Goal: Information Seeking & Learning: Learn about a topic

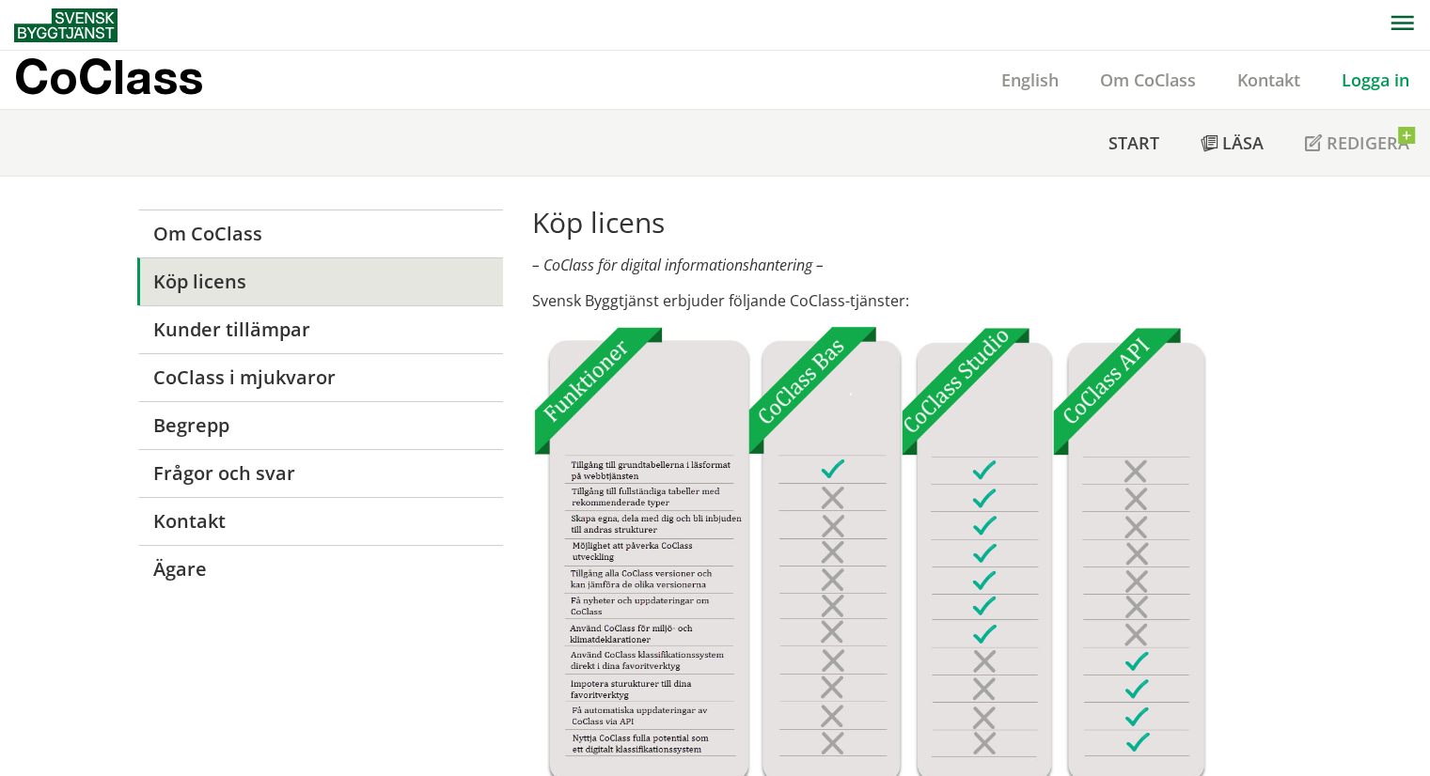
click at [1364, 76] on link "Logga in" at bounding box center [1374, 80] width 109 height 23
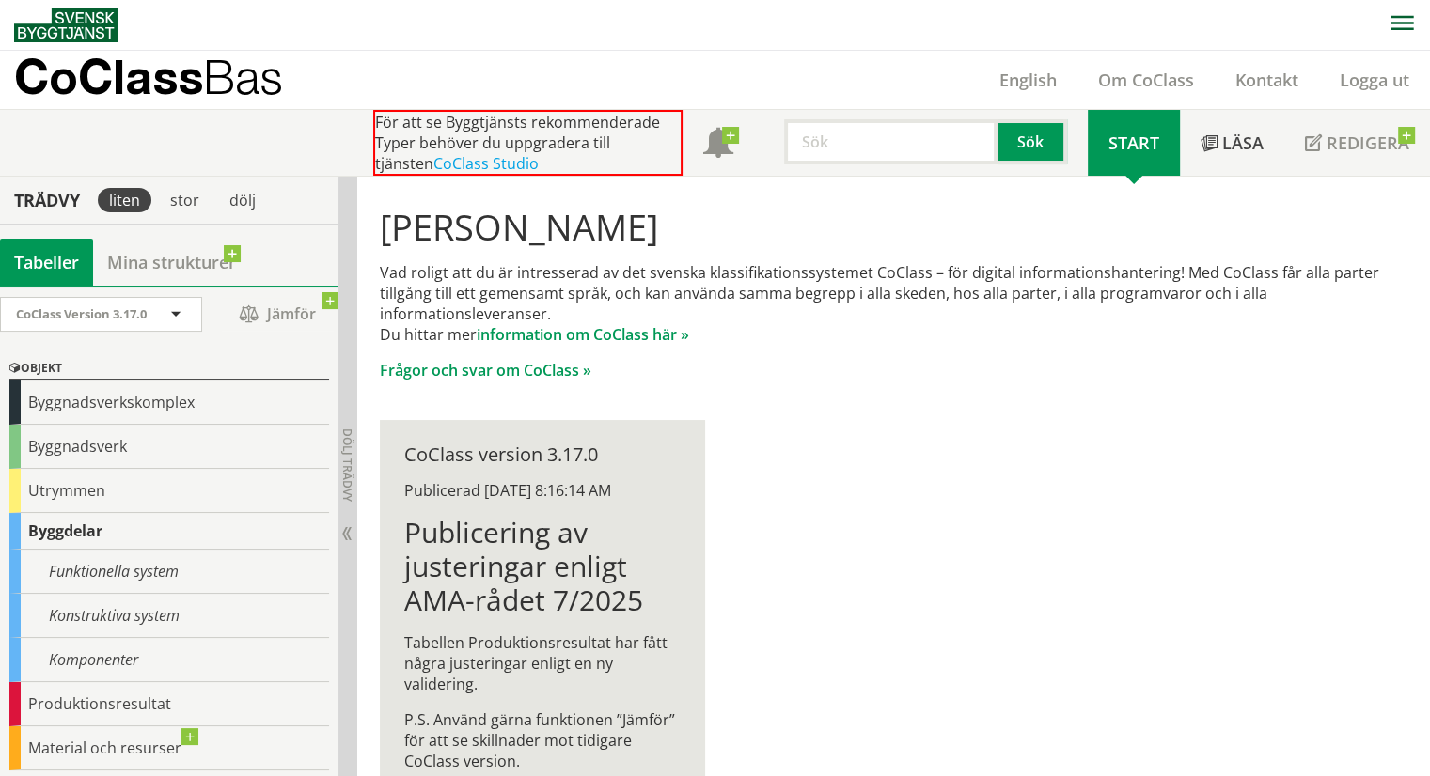
click at [831, 354] on div "Vad roligt att du är intresserad av det svenska klassifikationssystemet CoClass…" at bounding box center [894, 321] width 1028 height 118
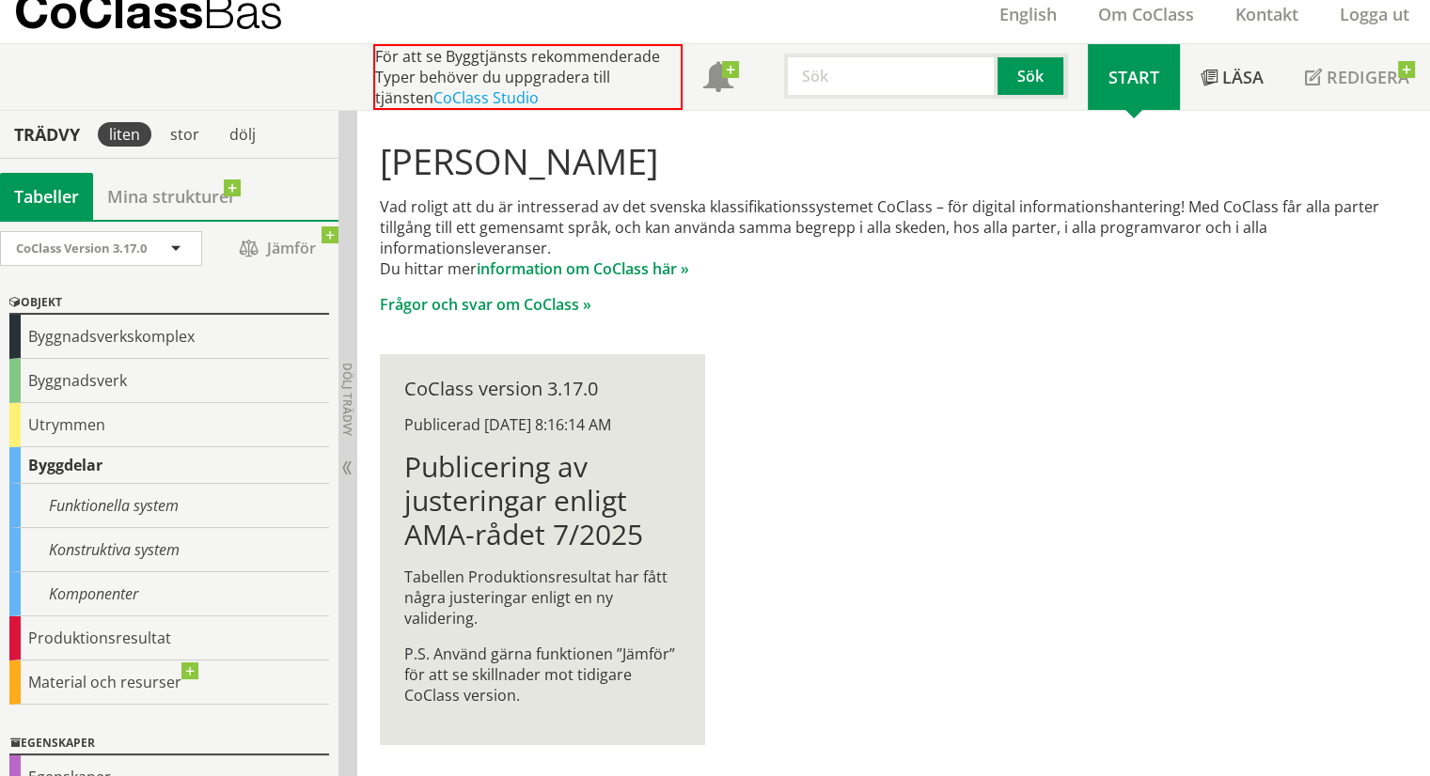
scroll to position [67, 0]
click at [898, 452] on div "Hej Marcela Barbosa Vad roligt att du är intresserad av det svenska klassifikat…" at bounding box center [893, 442] width 1072 height 664
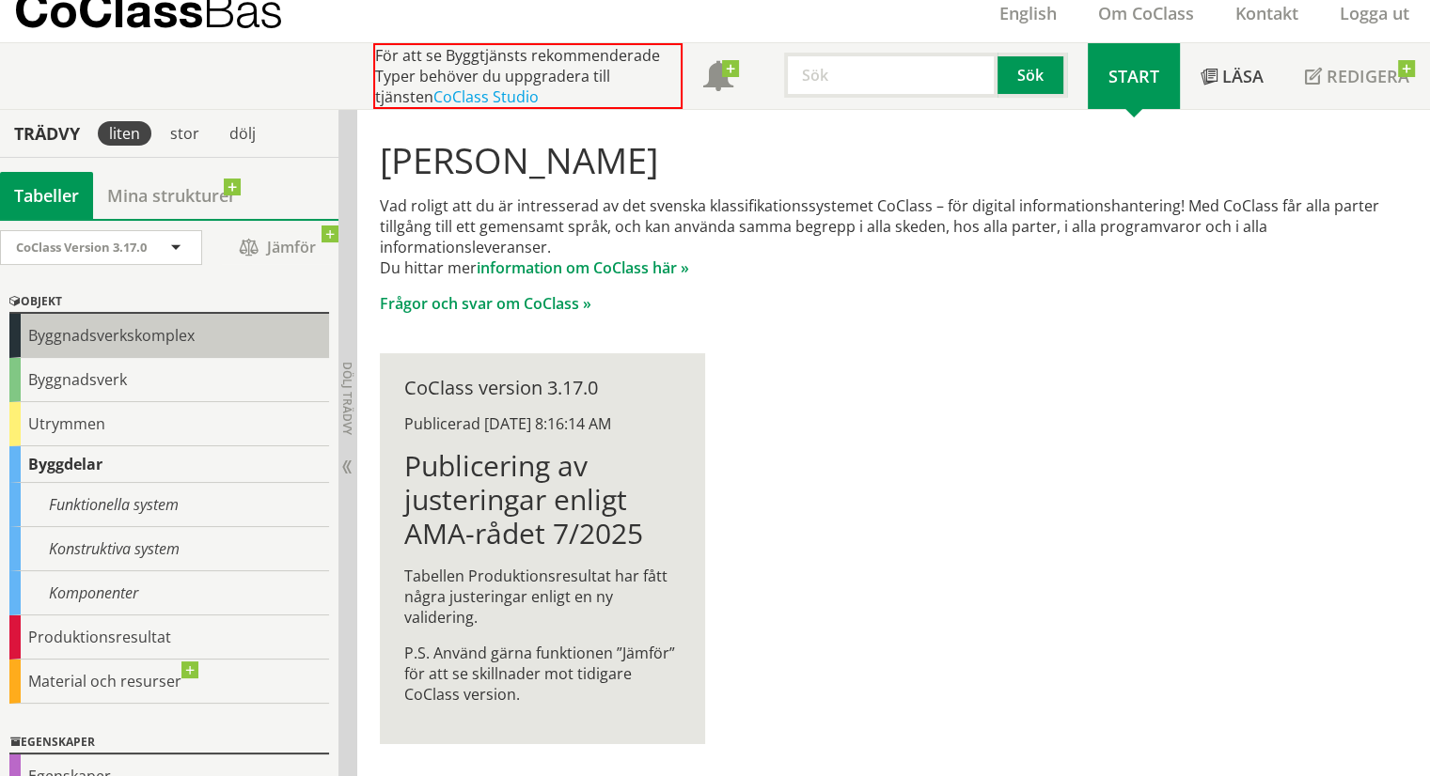
click at [91, 343] on div "Byggnadsverkskomplex" at bounding box center [169, 336] width 320 height 44
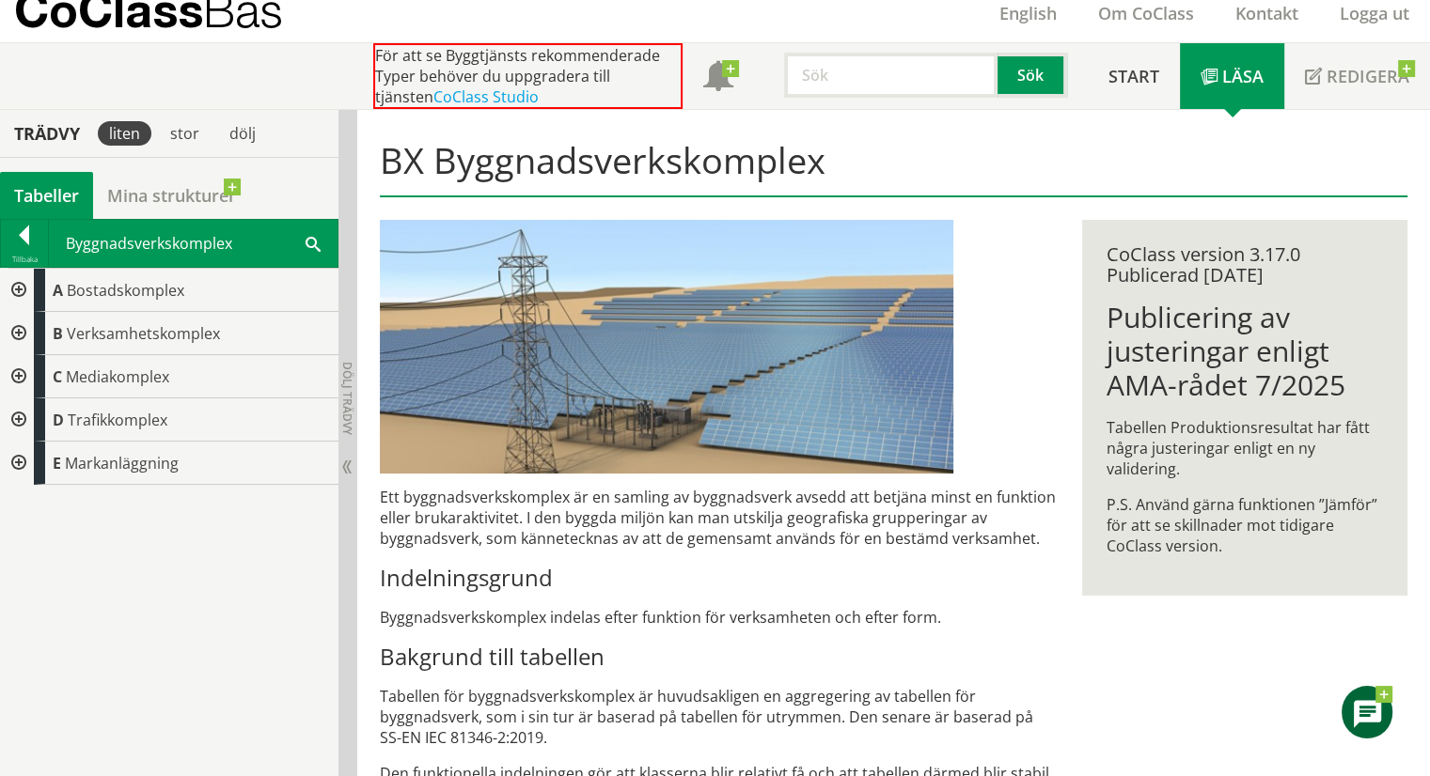
click at [17, 290] on div at bounding box center [17, 290] width 34 height 43
click at [23, 241] on div at bounding box center [24, 239] width 47 height 26
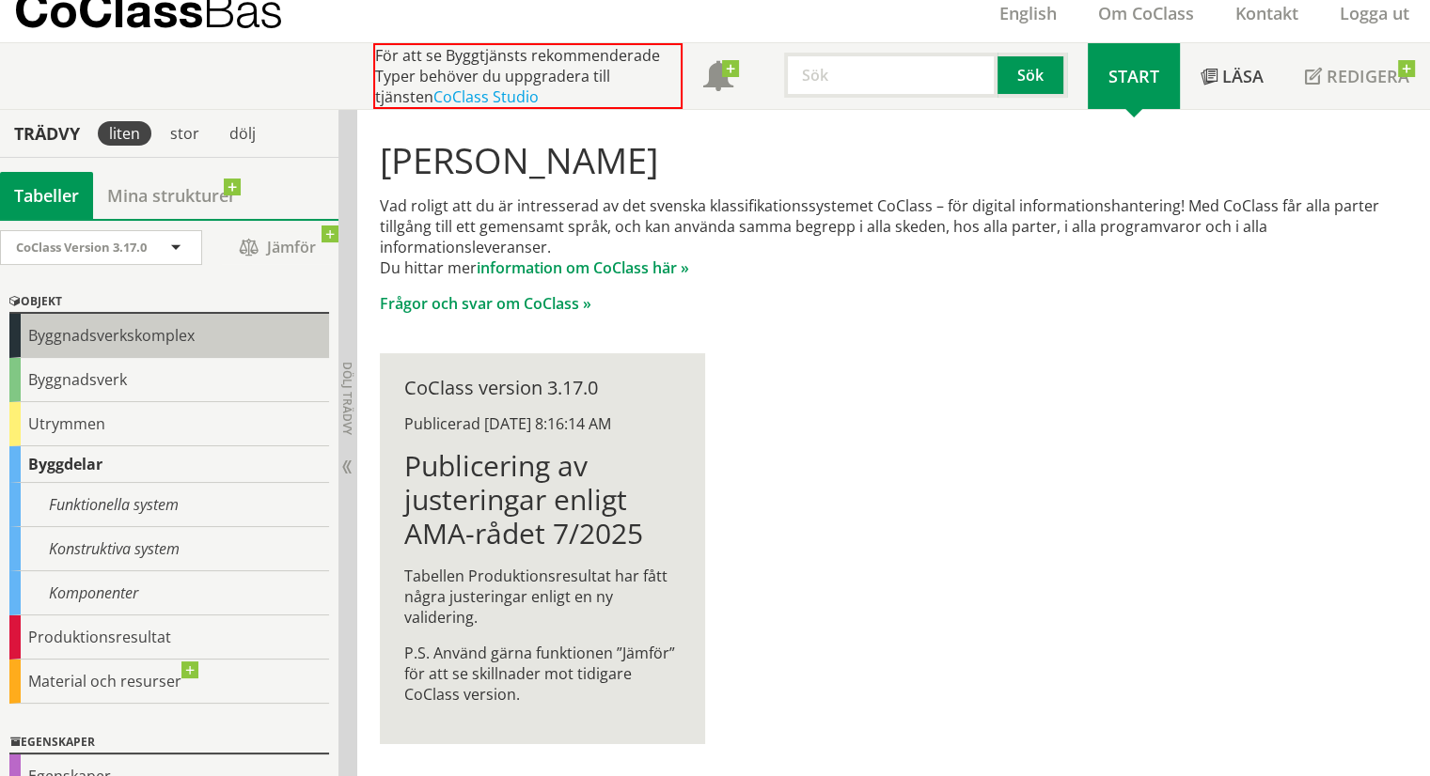
click at [86, 339] on div "Byggnadsverkskomplex" at bounding box center [169, 336] width 320 height 44
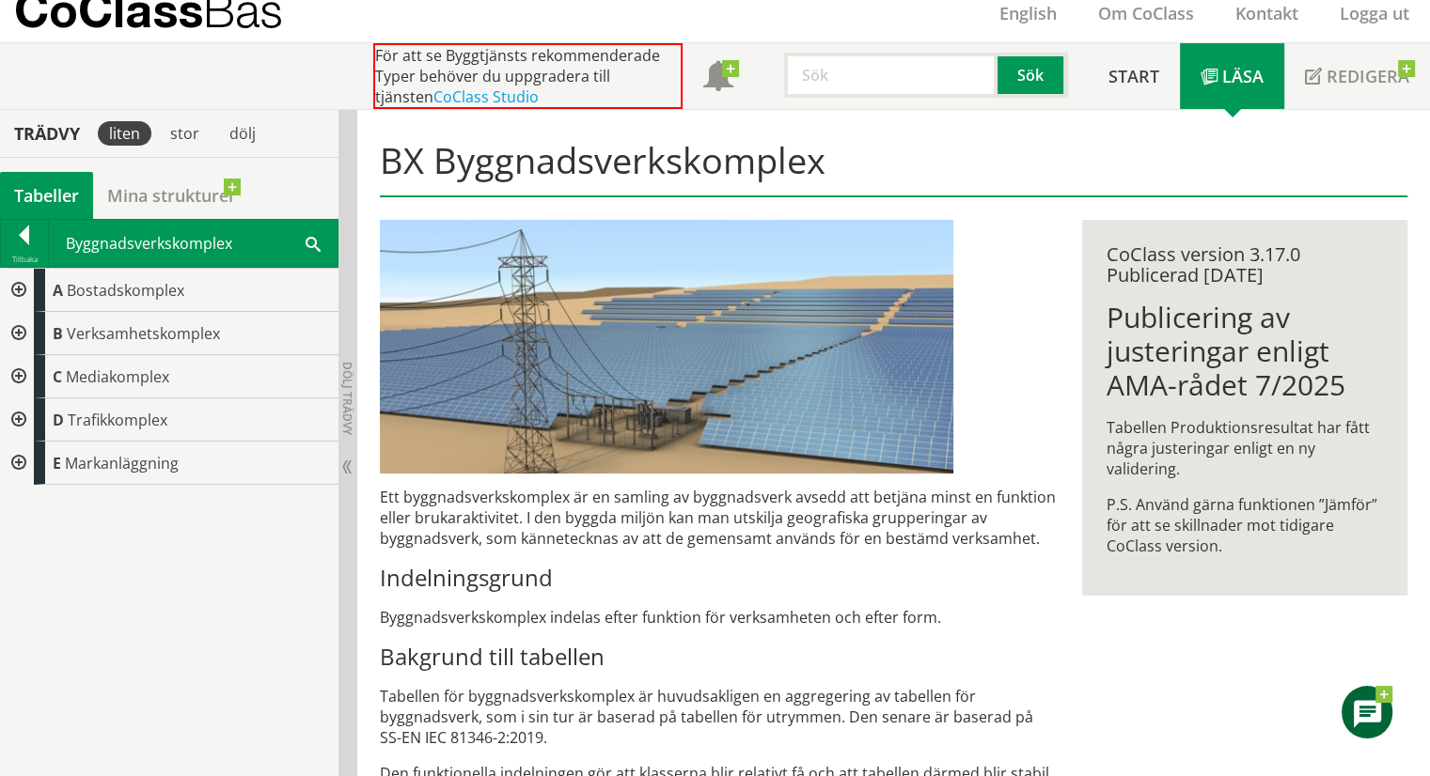
click at [17, 287] on div at bounding box center [17, 290] width 34 height 43
click at [35, 326] on div at bounding box center [32, 333] width 34 height 43
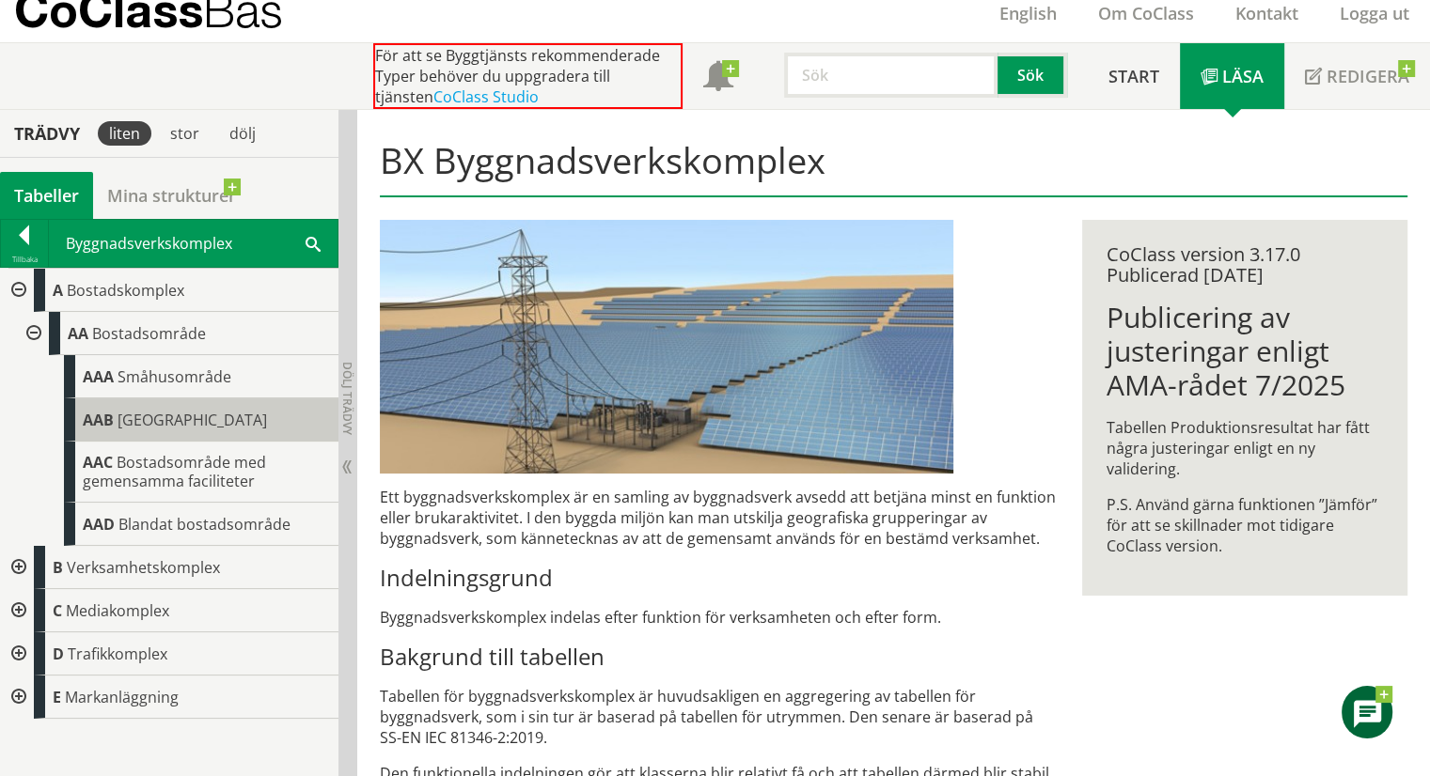
click at [214, 433] on div "AAB Flerbostadshusområde" at bounding box center [201, 419] width 274 height 43
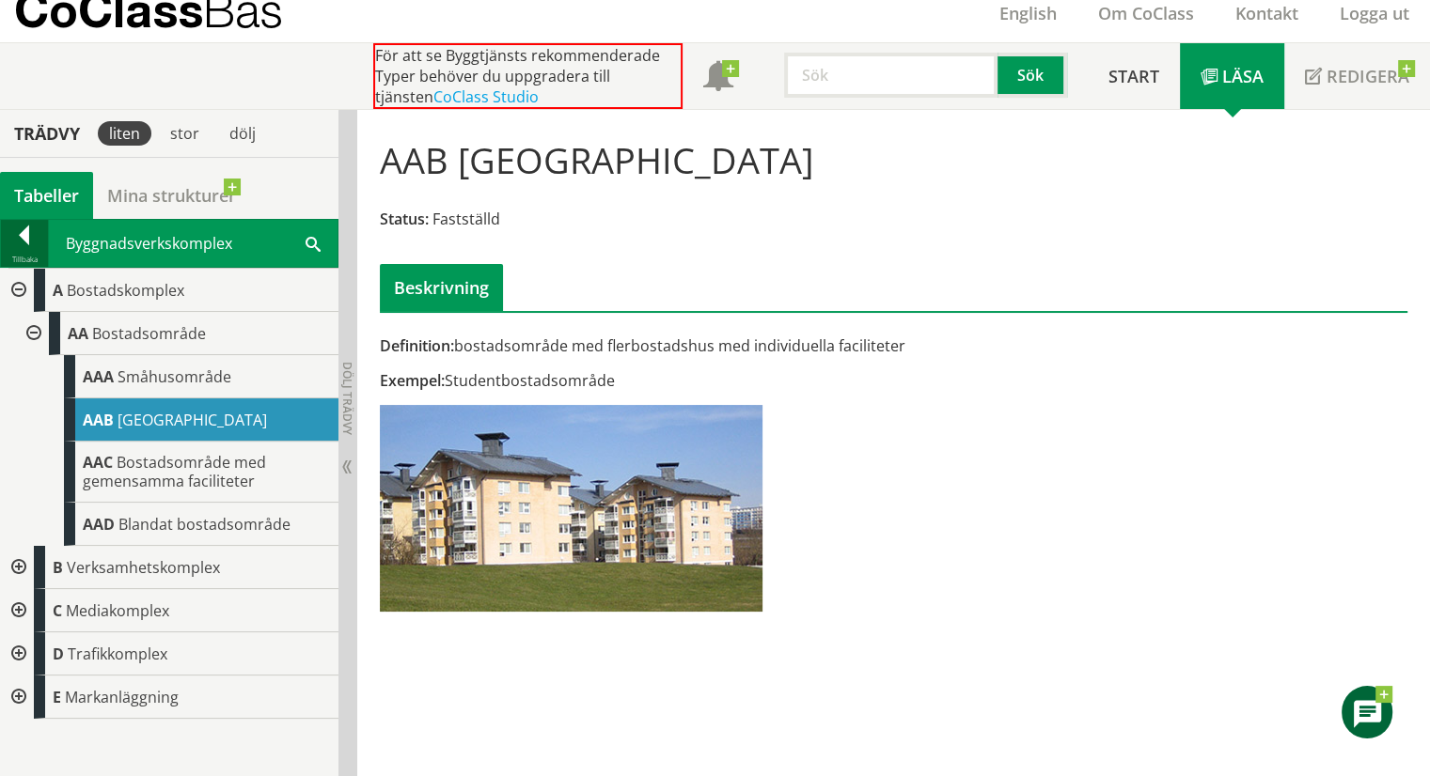
click at [33, 252] on div "Tillbaka" at bounding box center [24, 259] width 47 height 15
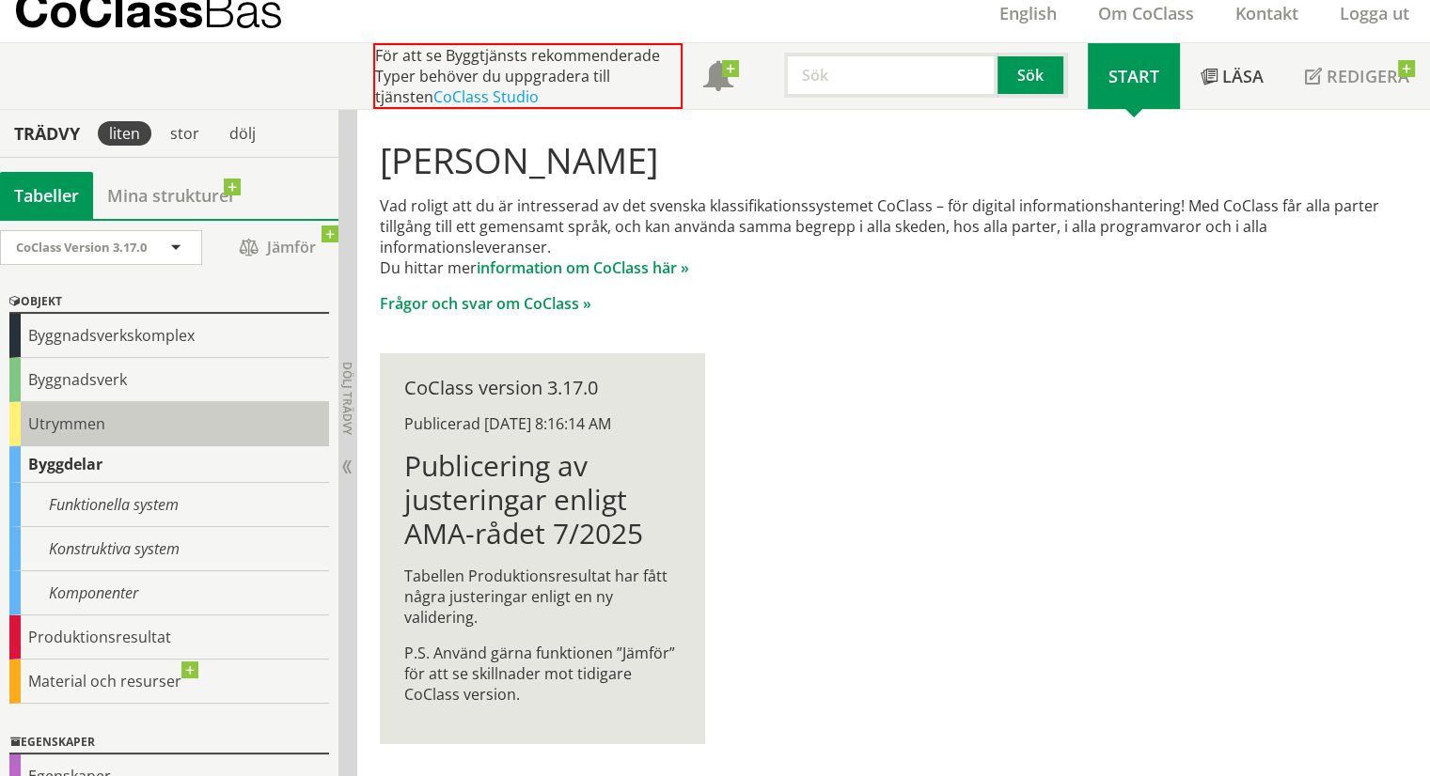
click at [97, 418] on div "Utrymmen" at bounding box center [169, 424] width 320 height 44
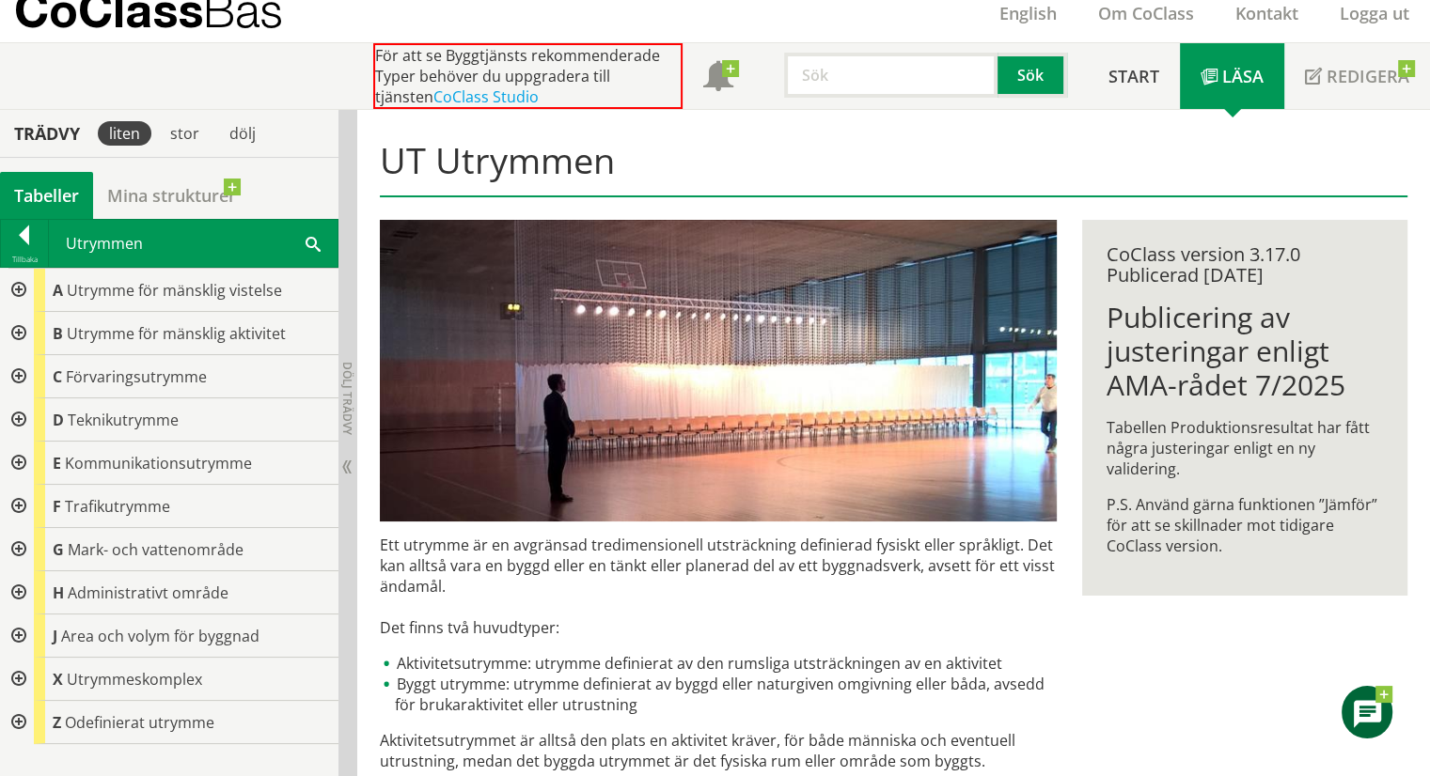
click at [15, 290] on div at bounding box center [17, 290] width 34 height 43
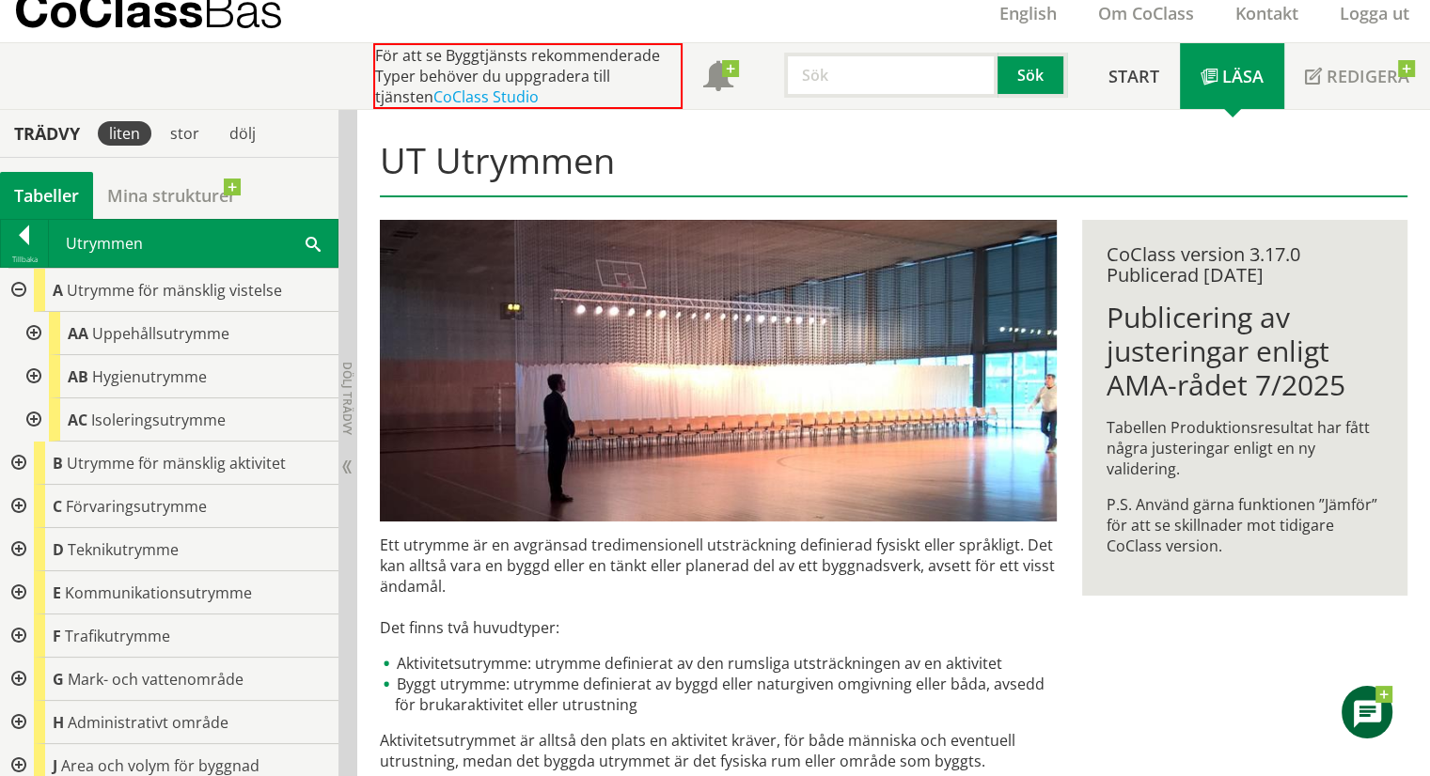
click at [31, 327] on div at bounding box center [32, 333] width 34 height 43
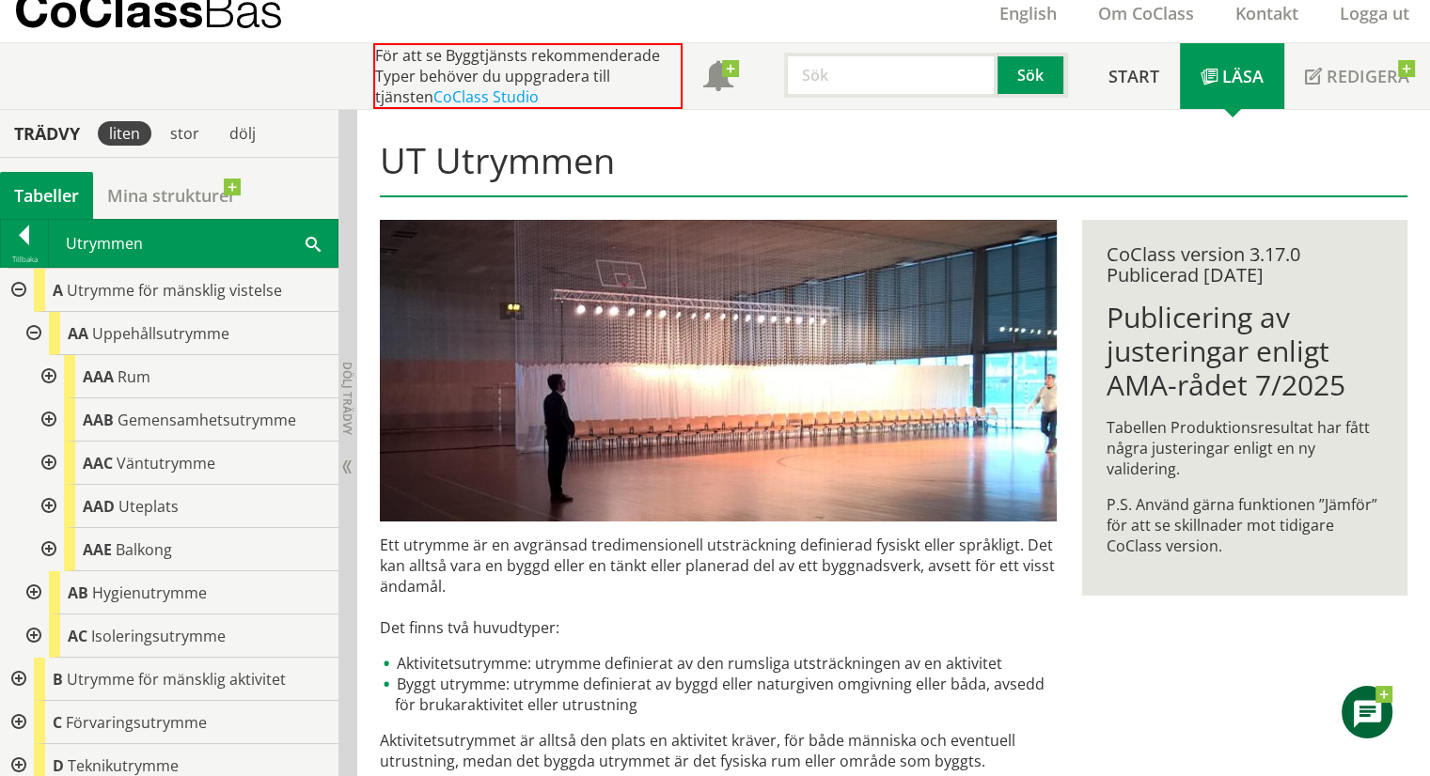
click at [52, 377] on div at bounding box center [47, 376] width 34 height 43
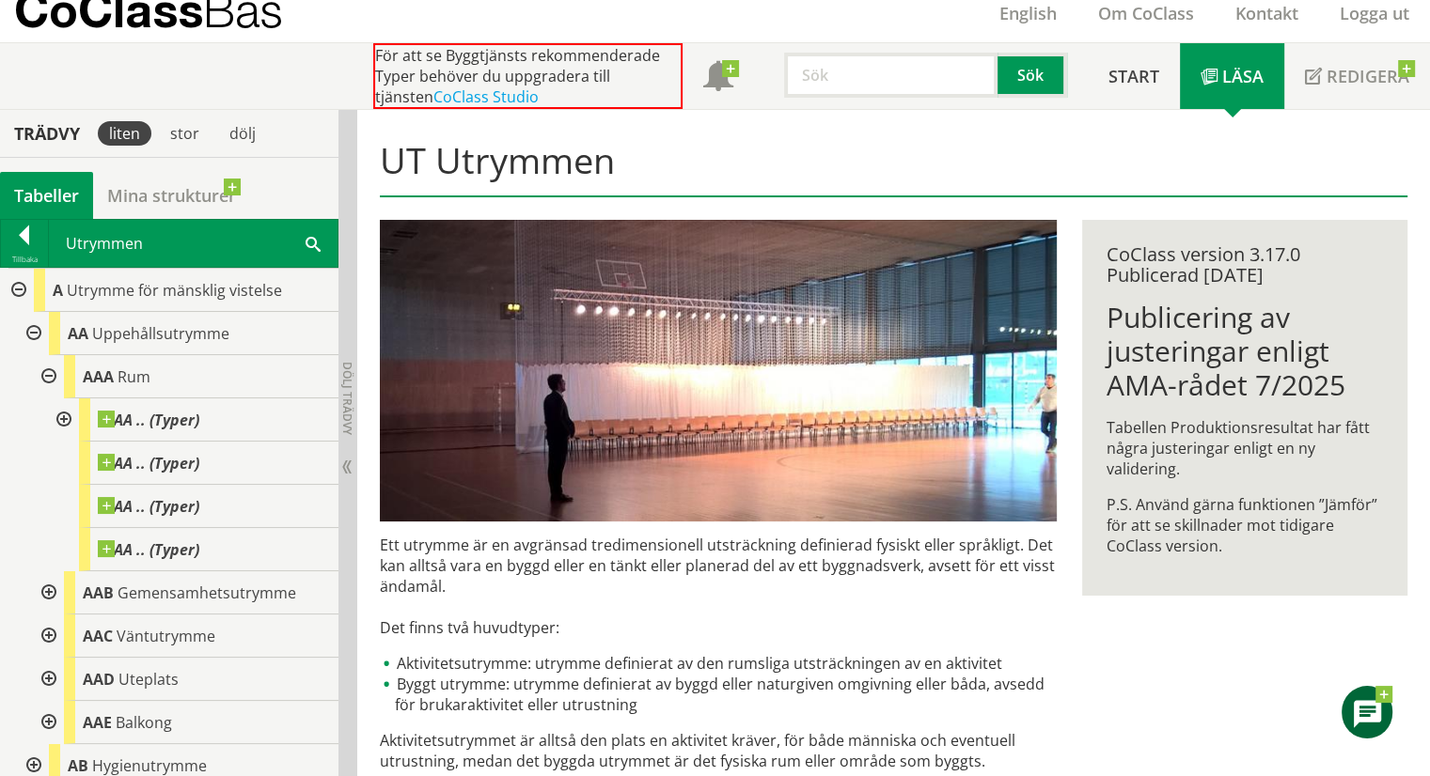
click at [52, 377] on div at bounding box center [47, 376] width 34 height 43
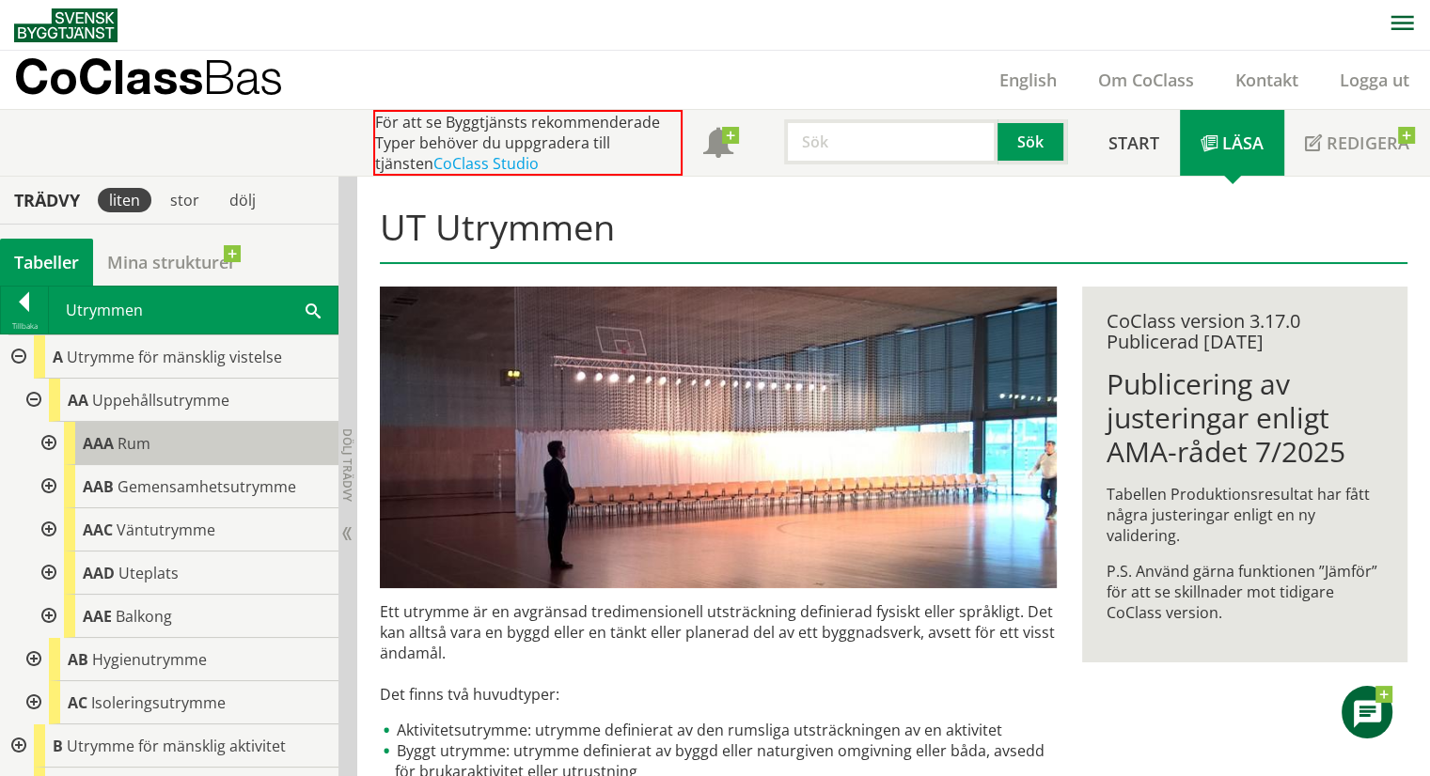
click at [123, 433] on span "Rum" at bounding box center [133, 443] width 33 height 21
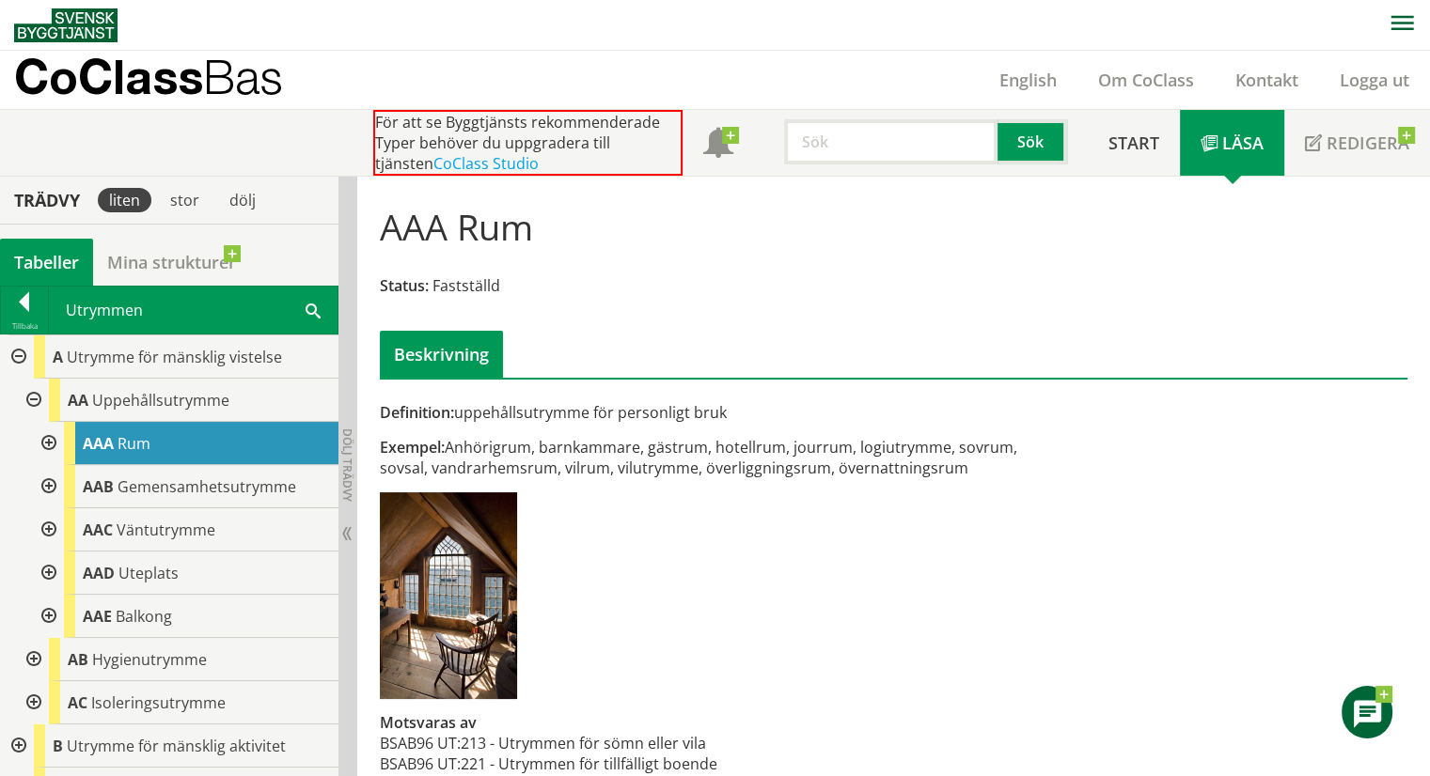
click at [49, 441] on div at bounding box center [47, 443] width 34 height 43
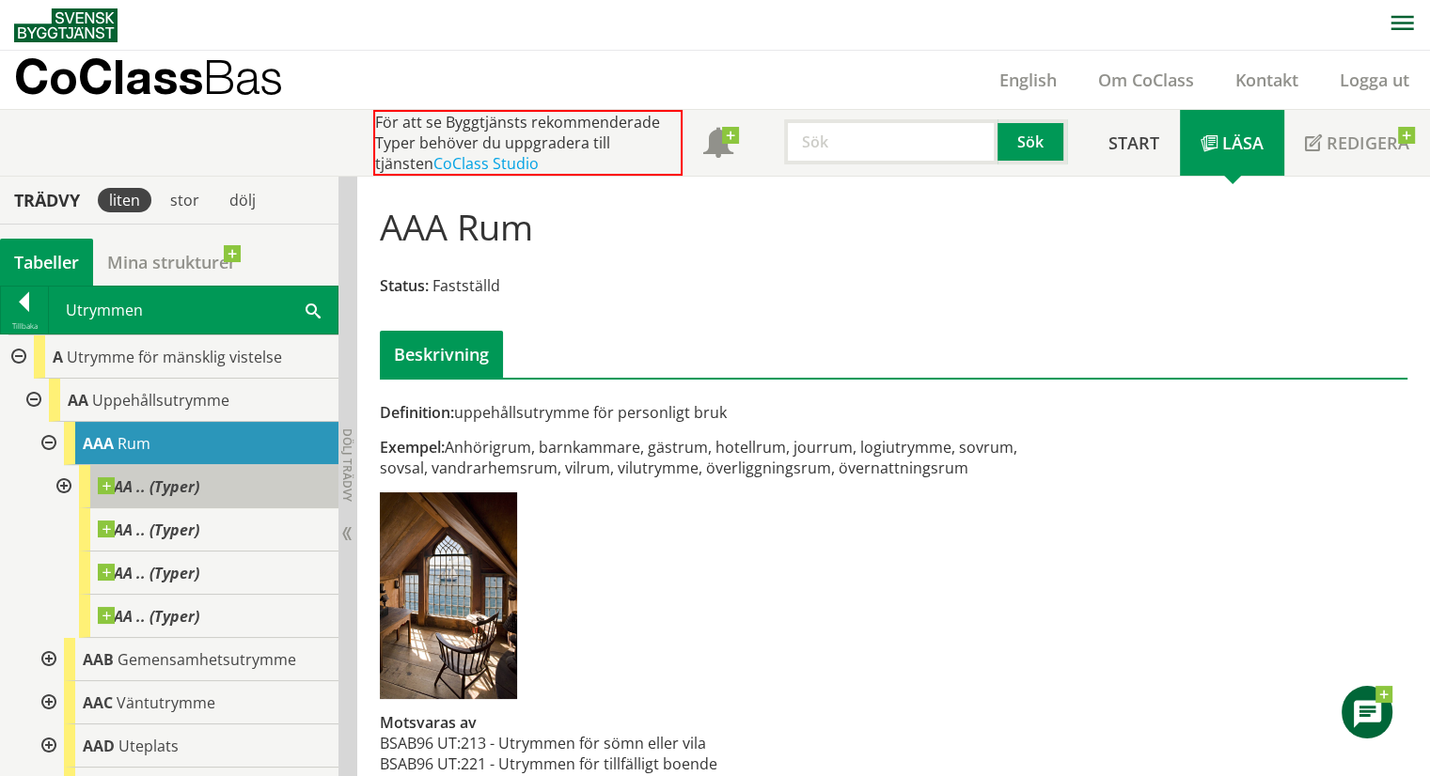
click at [152, 493] on span "AA .. (Typer)" at bounding box center [149, 486] width 102 height 19
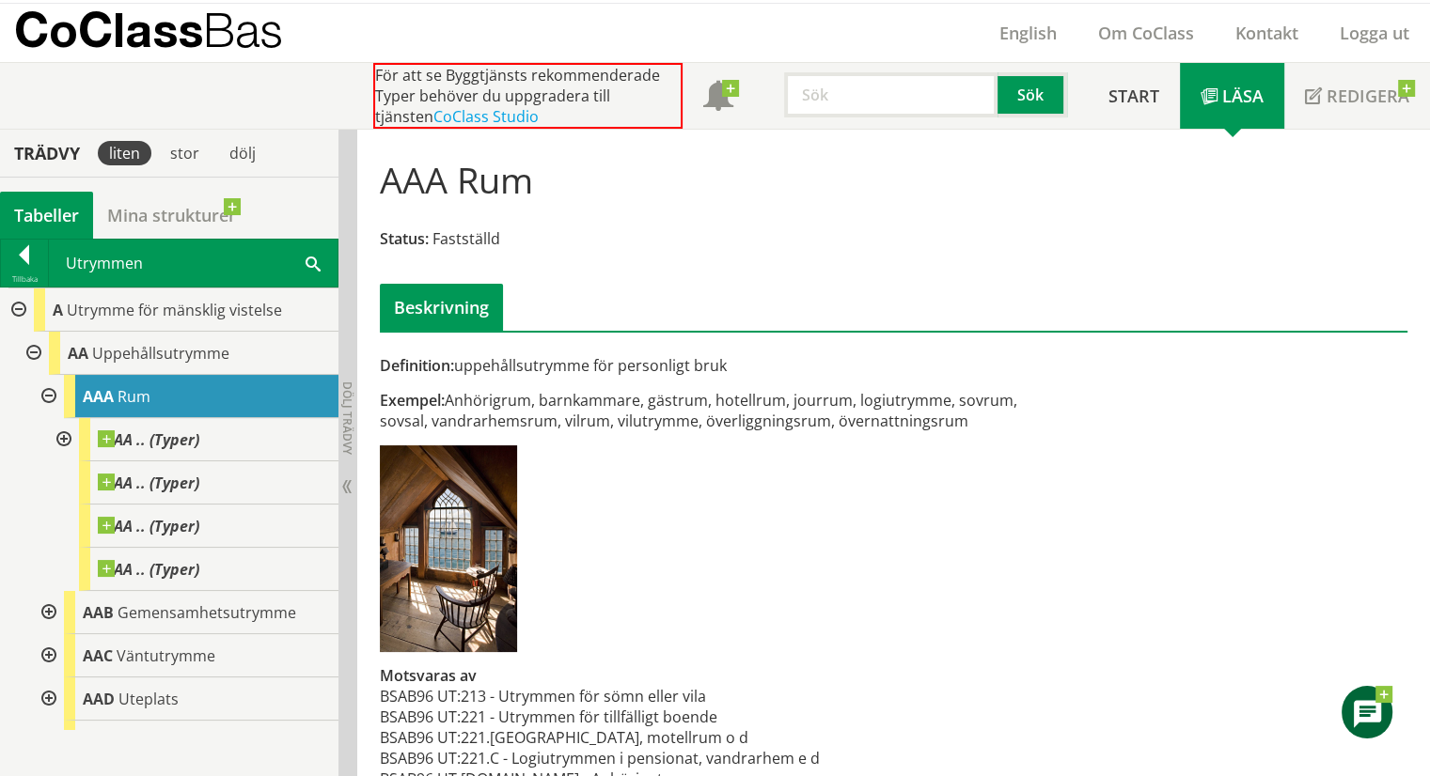
scroll to position [89, 0]
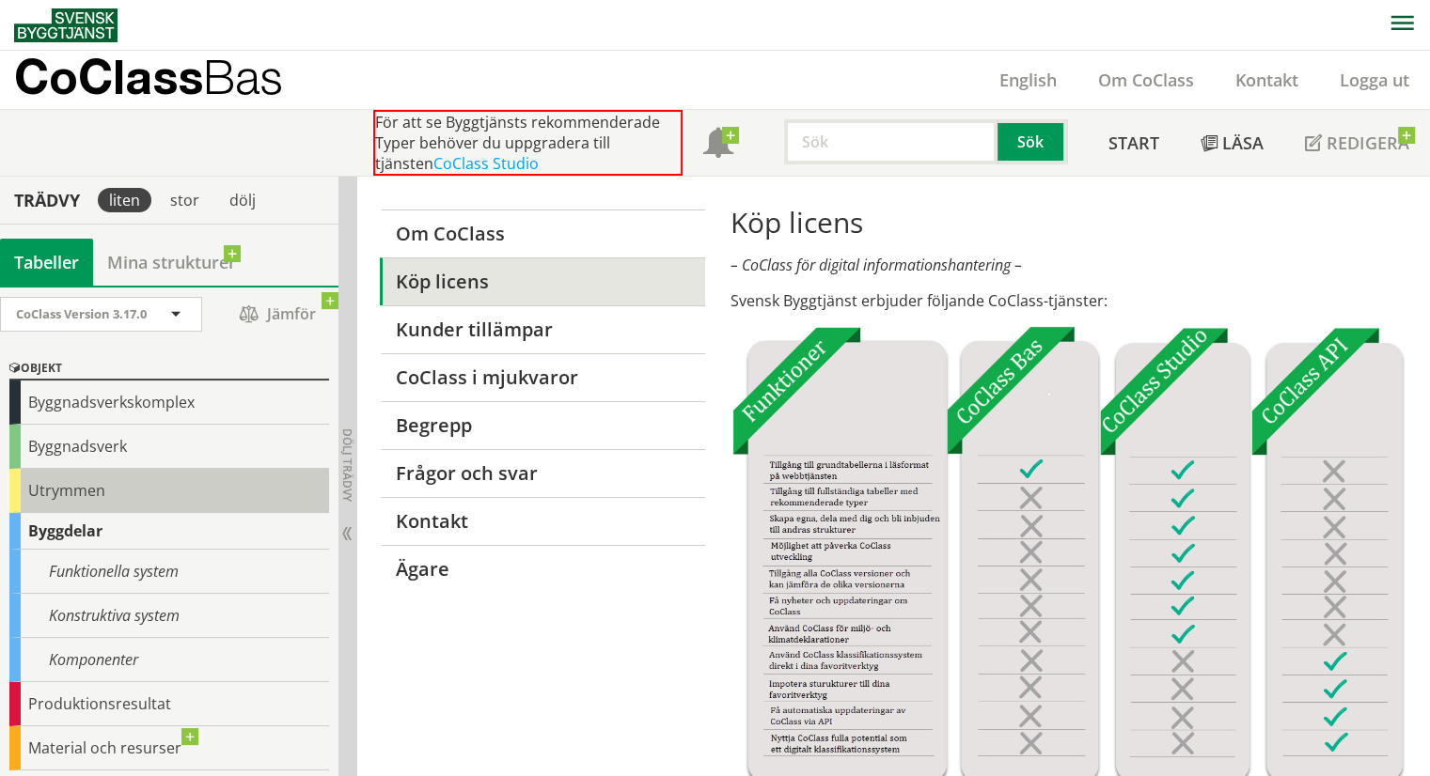
click at [109, 492] on div "Utrymmen" at bounding box center [169, 491] width 320 height 44
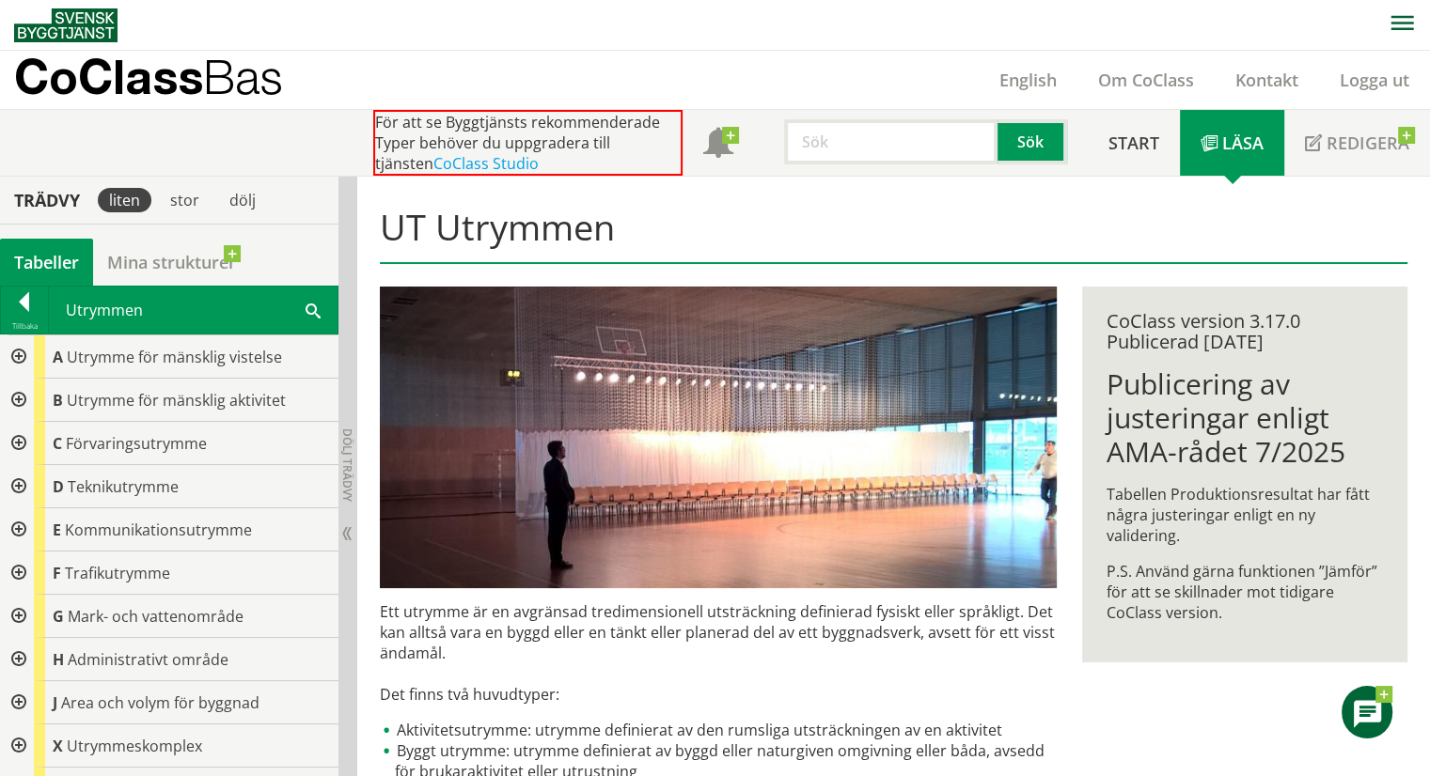
click at [17, 349] on div at bounding box center [17, 357] width 34 height 43
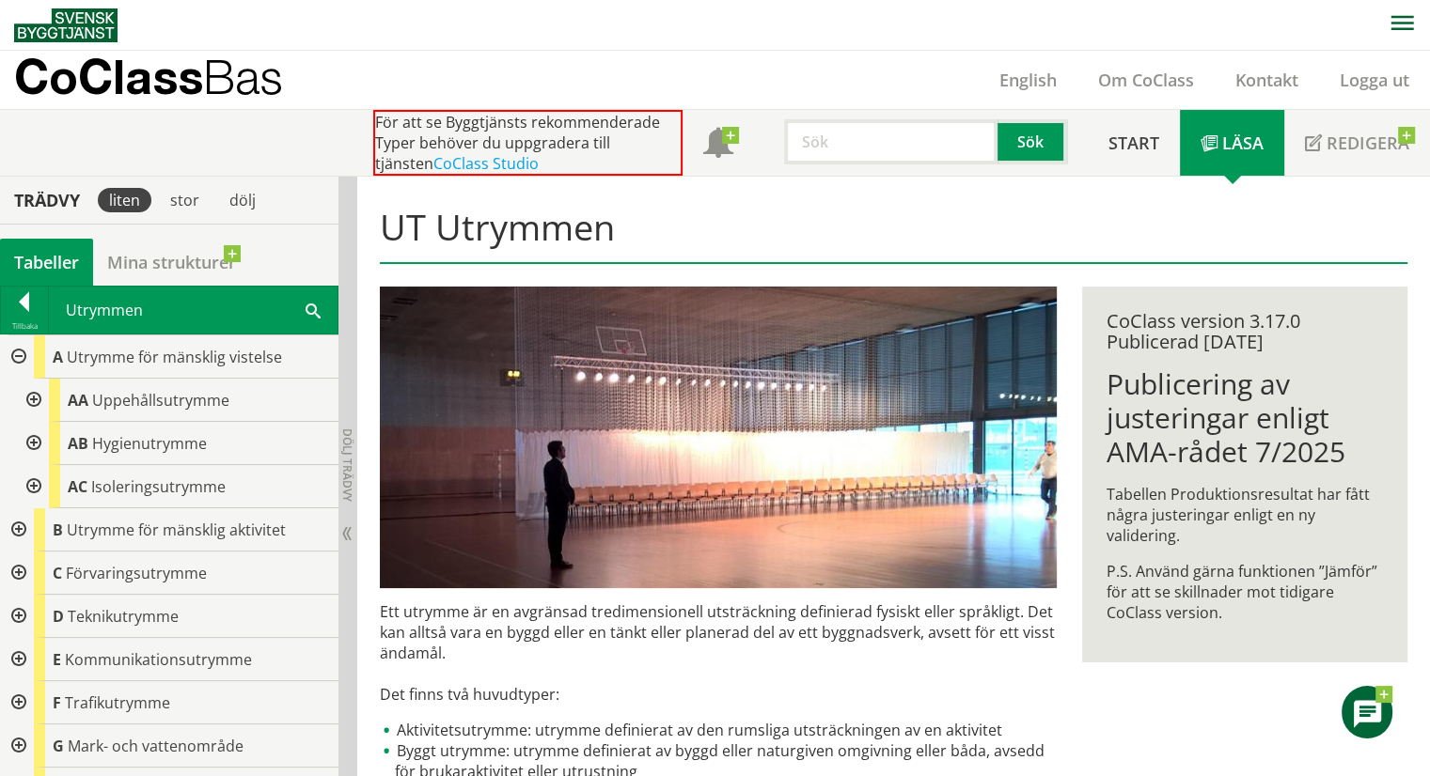
click at [33, 398] on div at bounding box center [32, 400] width 34 height 43
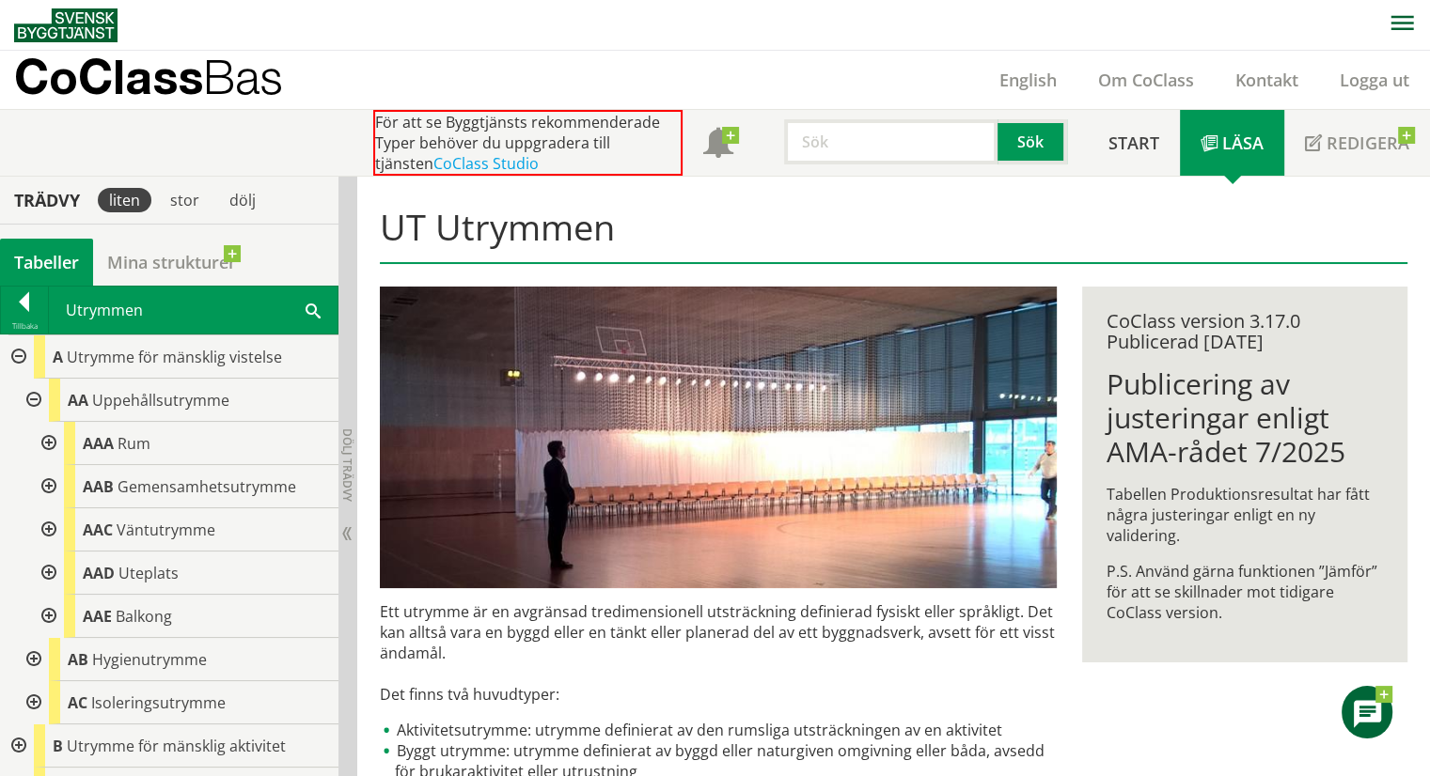
click at [45, 438] on div at bounding box center [47, 443] width 34 height 43
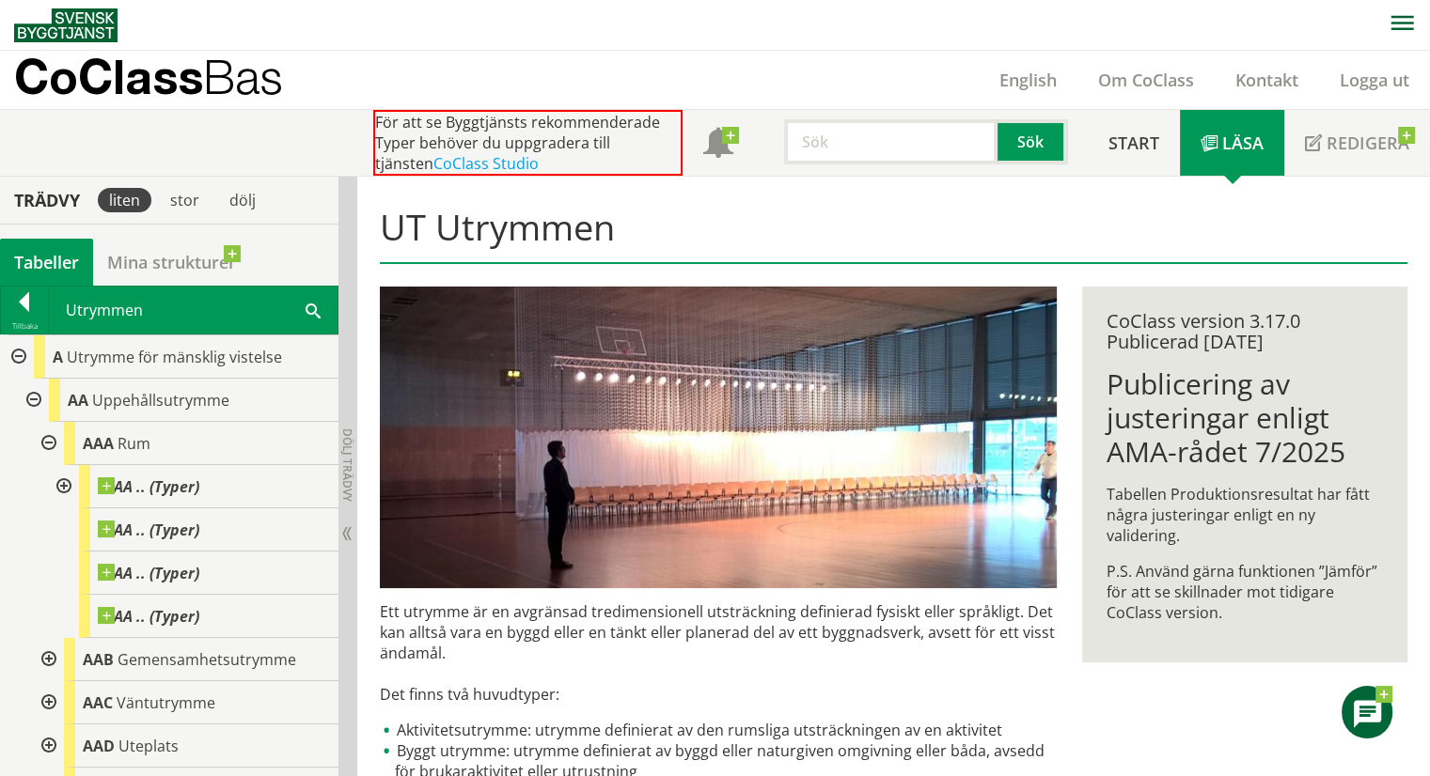
click at [57, 484] on div at bounding box center [62, 486] width 34 height 43
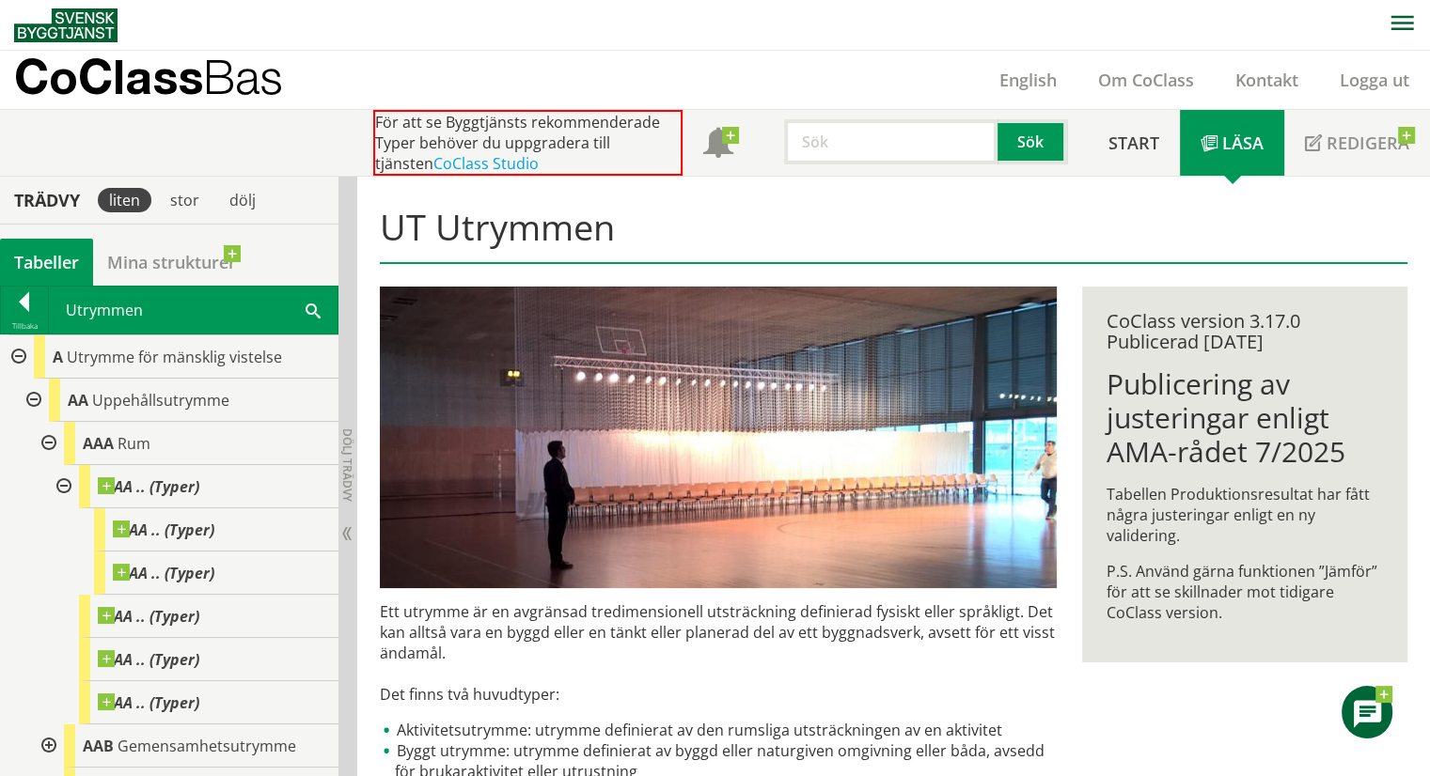
click at [57, 484] on div at bounding box center [62, 486] width 34 height 43
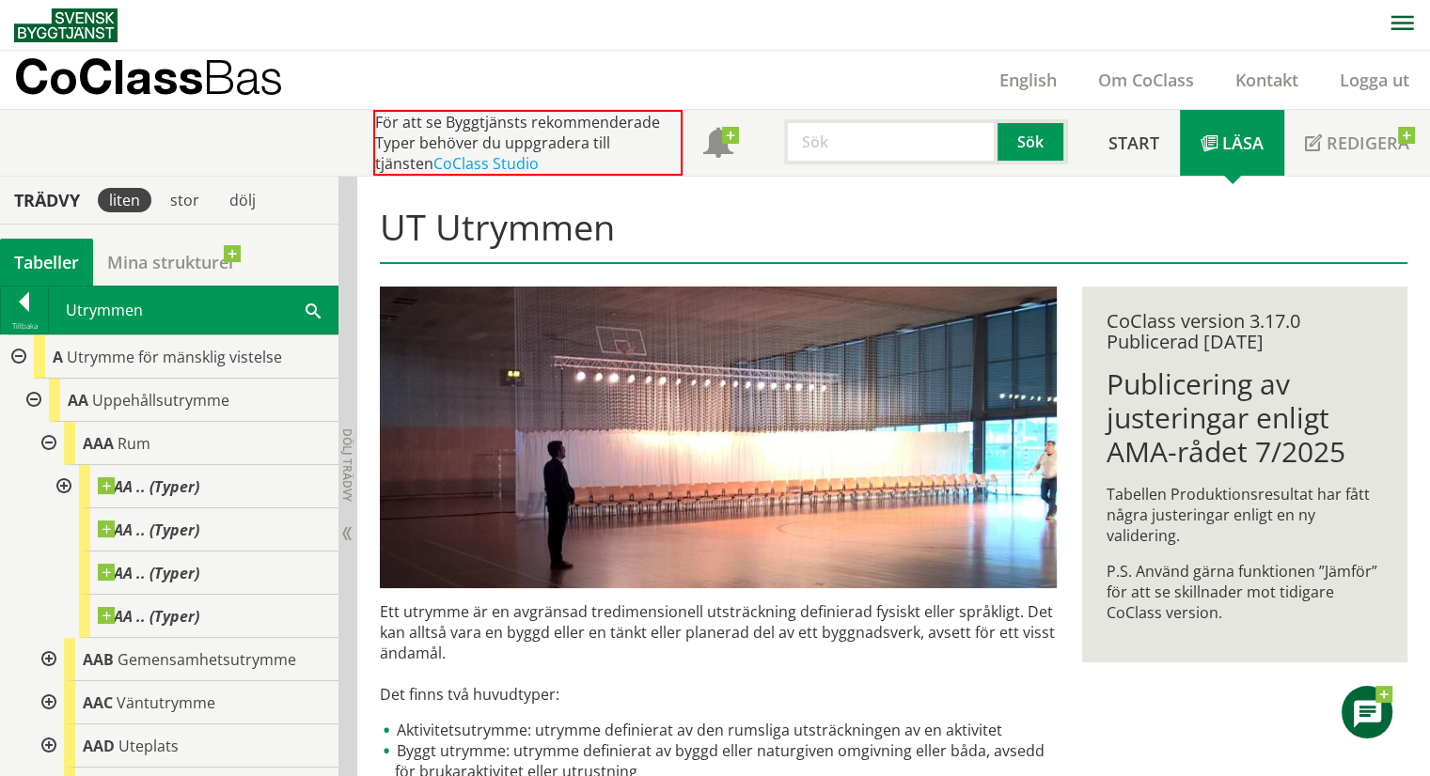
click at [52, 441] on div at bounding box center [47, 443] width 34 height 43
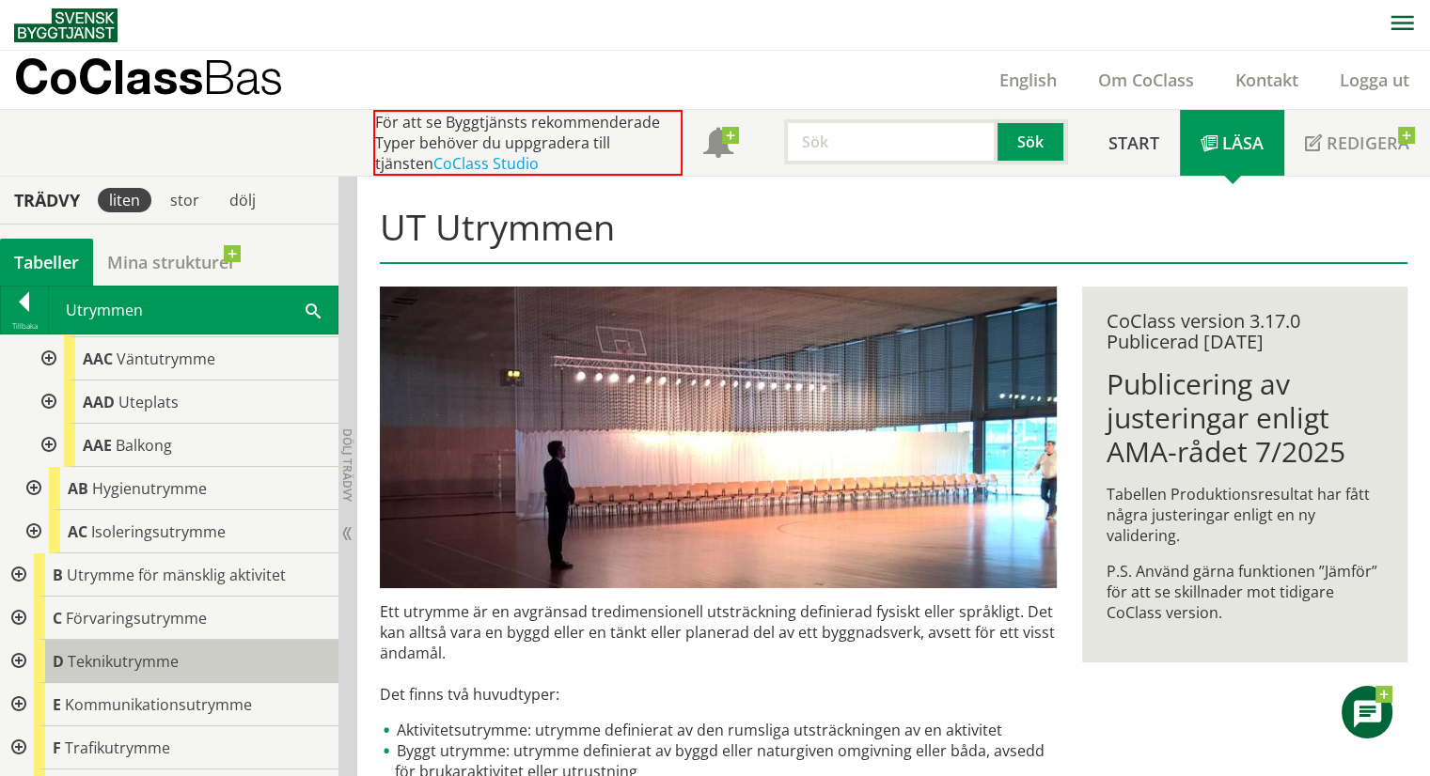
scroll to position [188, 0]
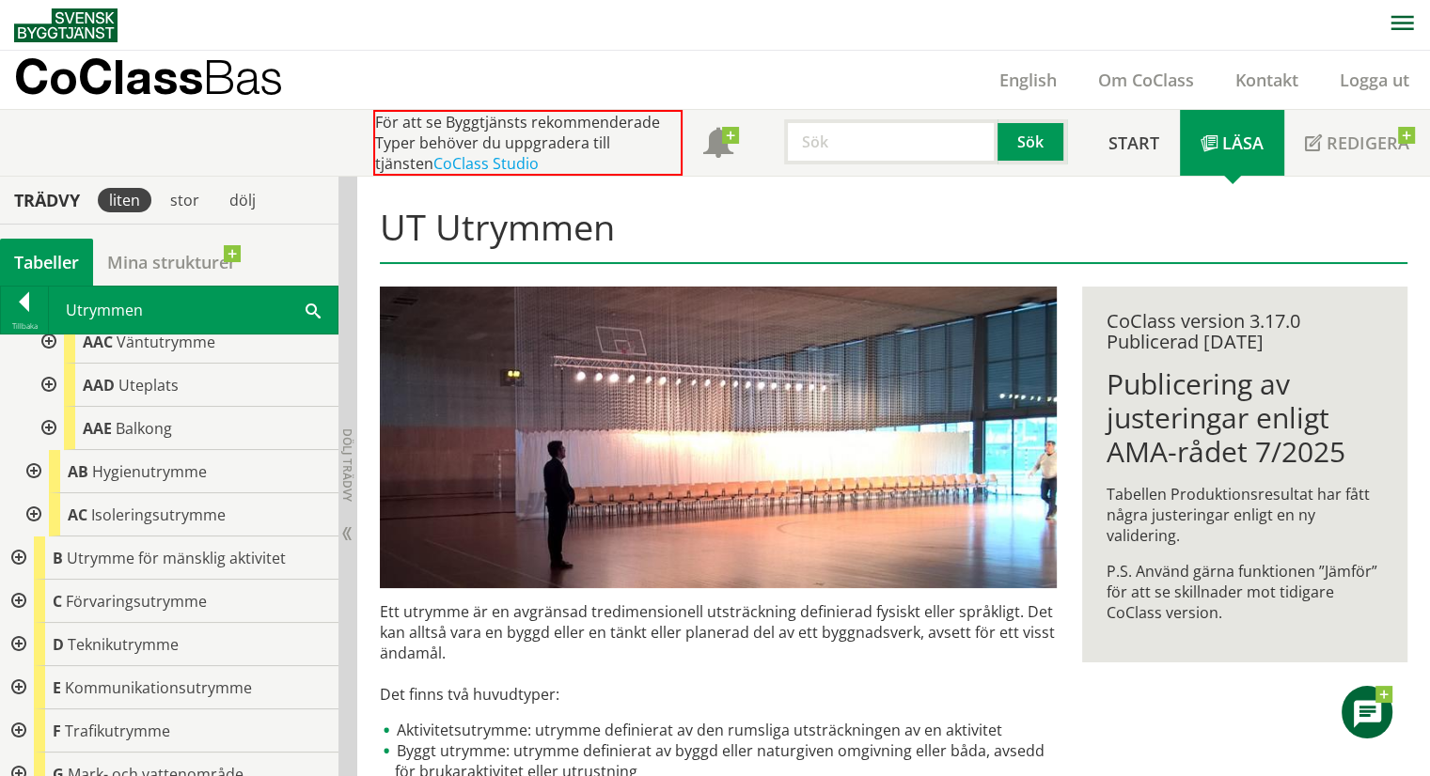
click at [16, 555] on div at bounding box center [17, 558] width 34 height 43
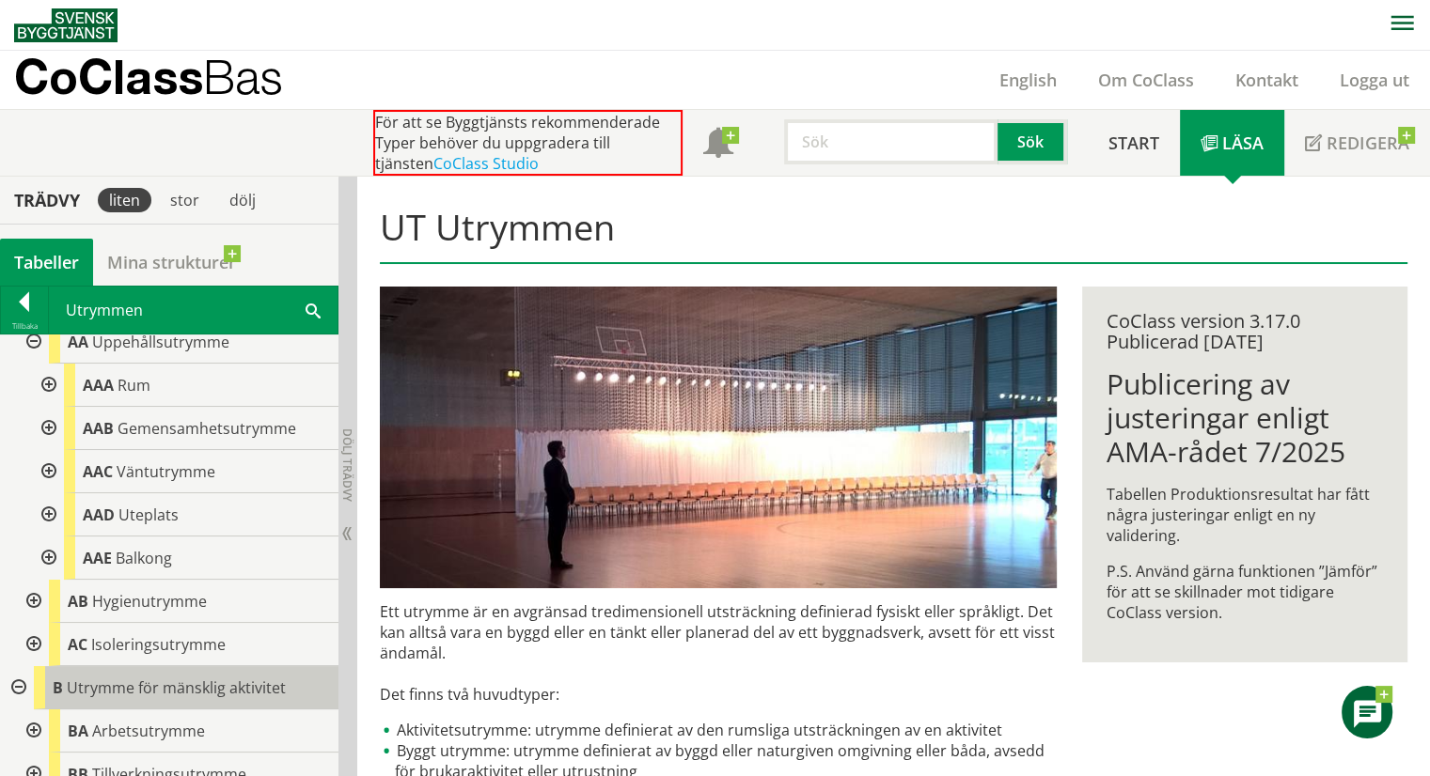
scroll to position [0, 0]
